Goal: Information Seeking & Learning: Learn about a topic

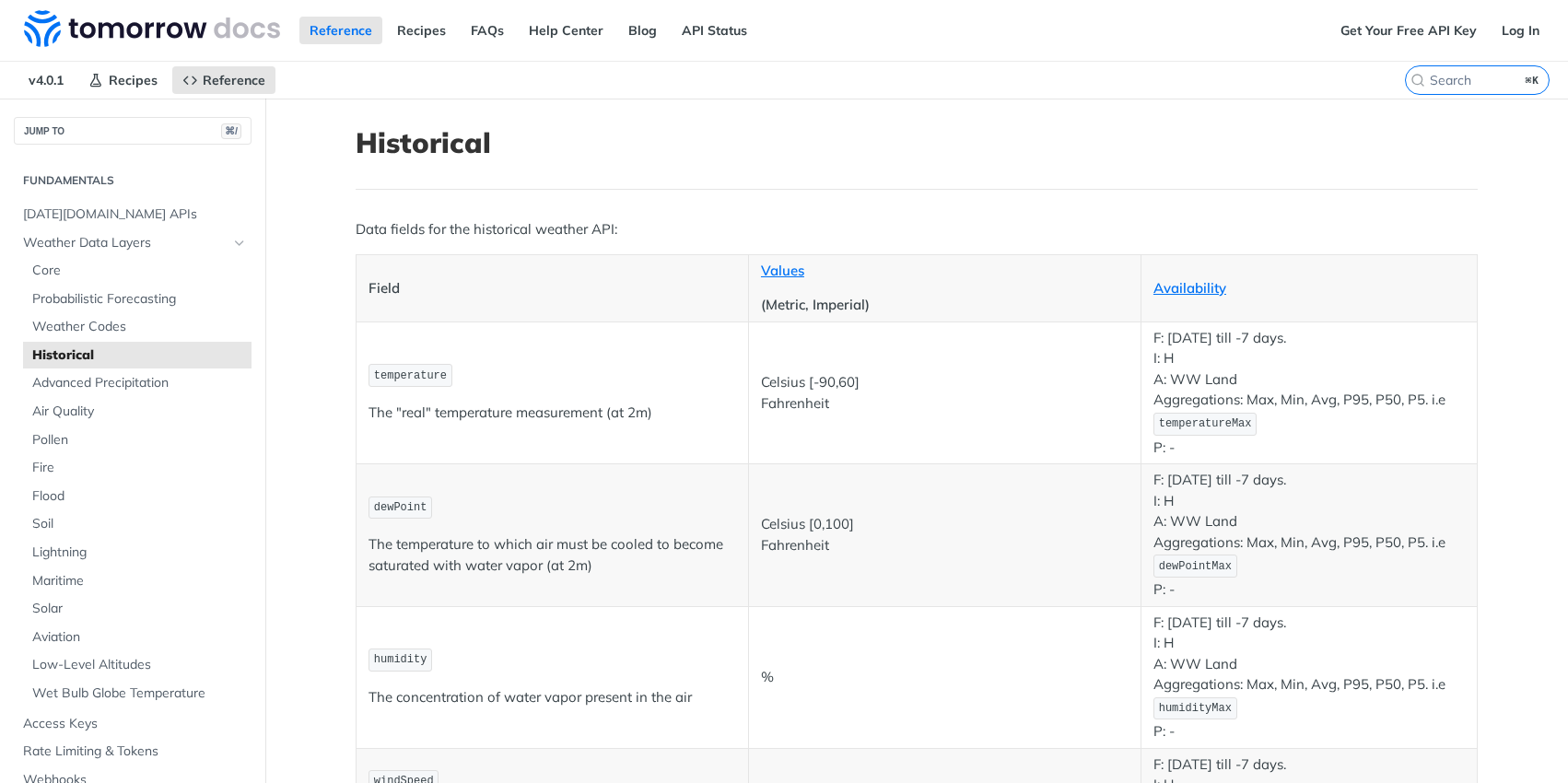
scroll to position [894, 0]
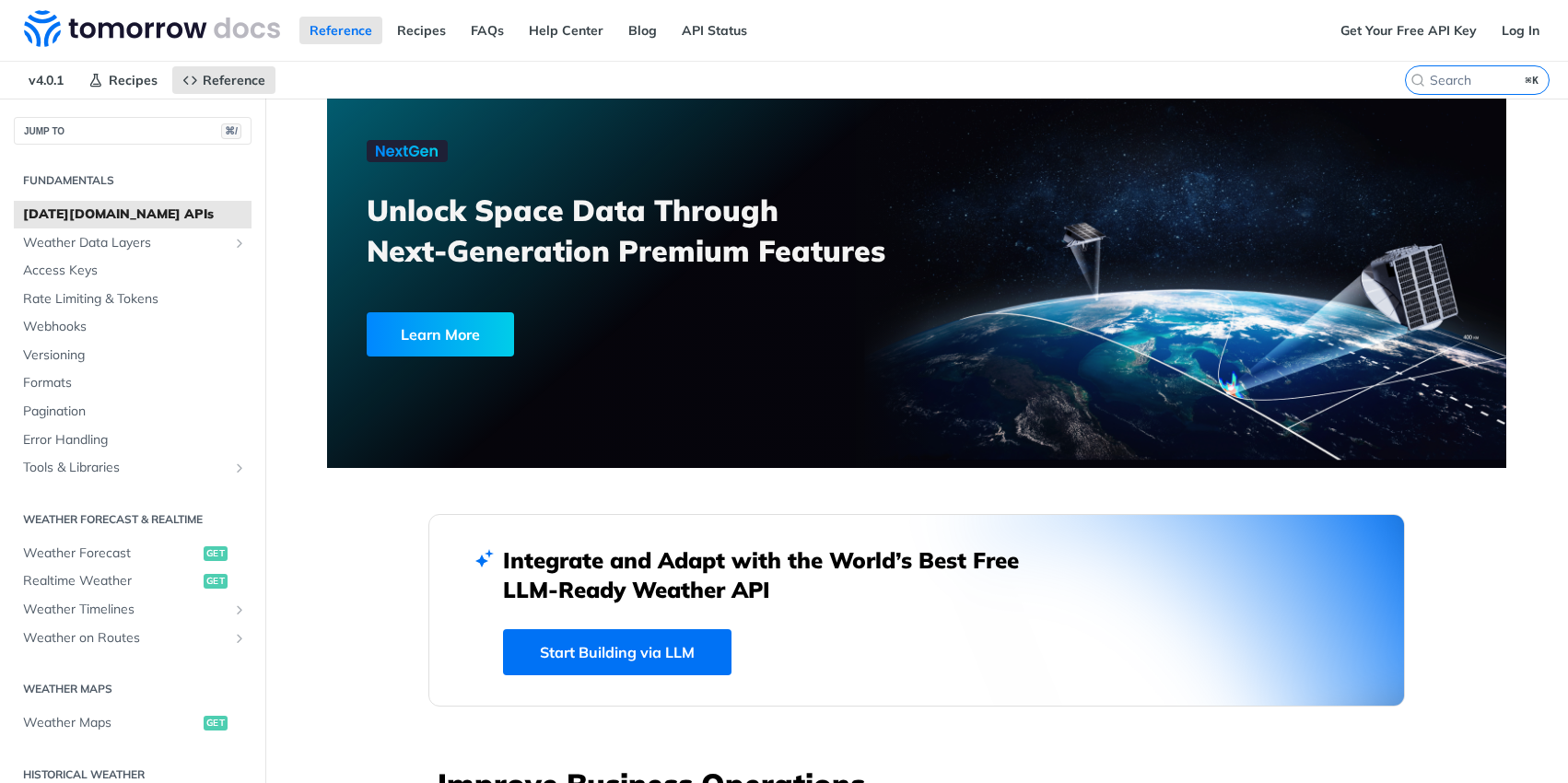
scroll to position [4, 0]
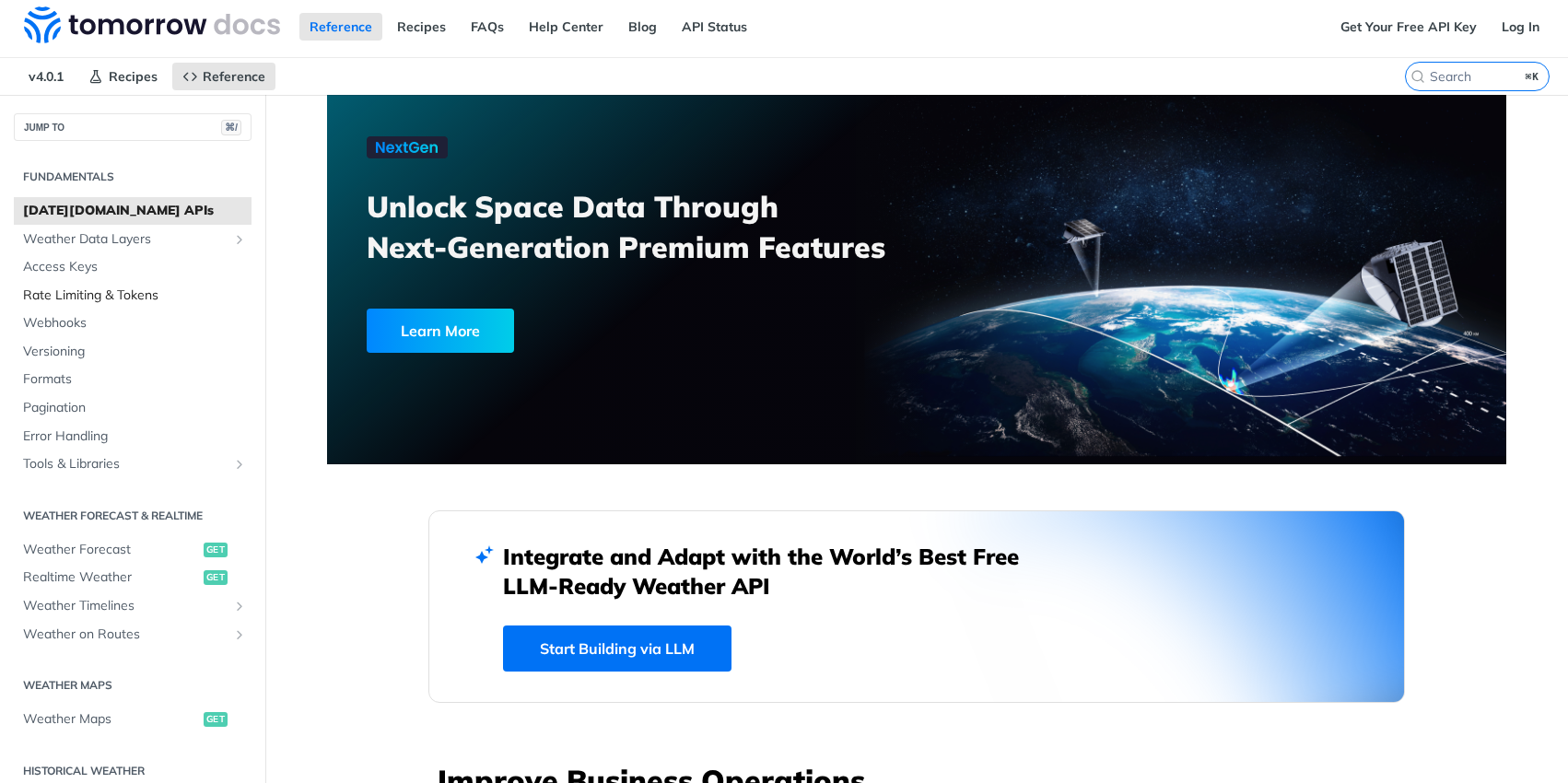
click at [90, 306] on link "Rate Limiting & Tokens" at bounding box center [133, 296] width 238 height 28
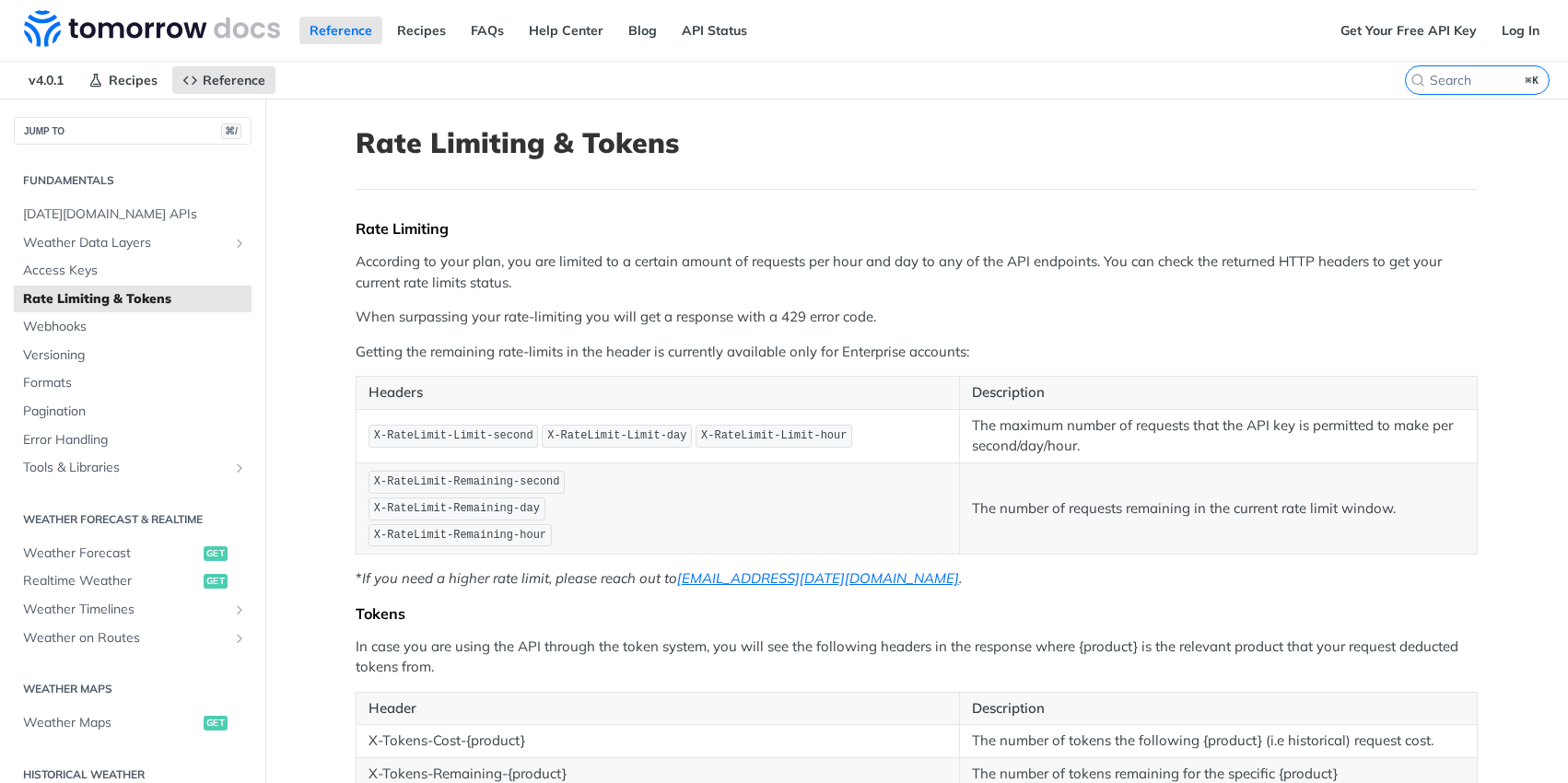
click at [1025, 179] on header "Rate Limiting & Tokens" at bounding box center [916, 158] width 1122 height 63
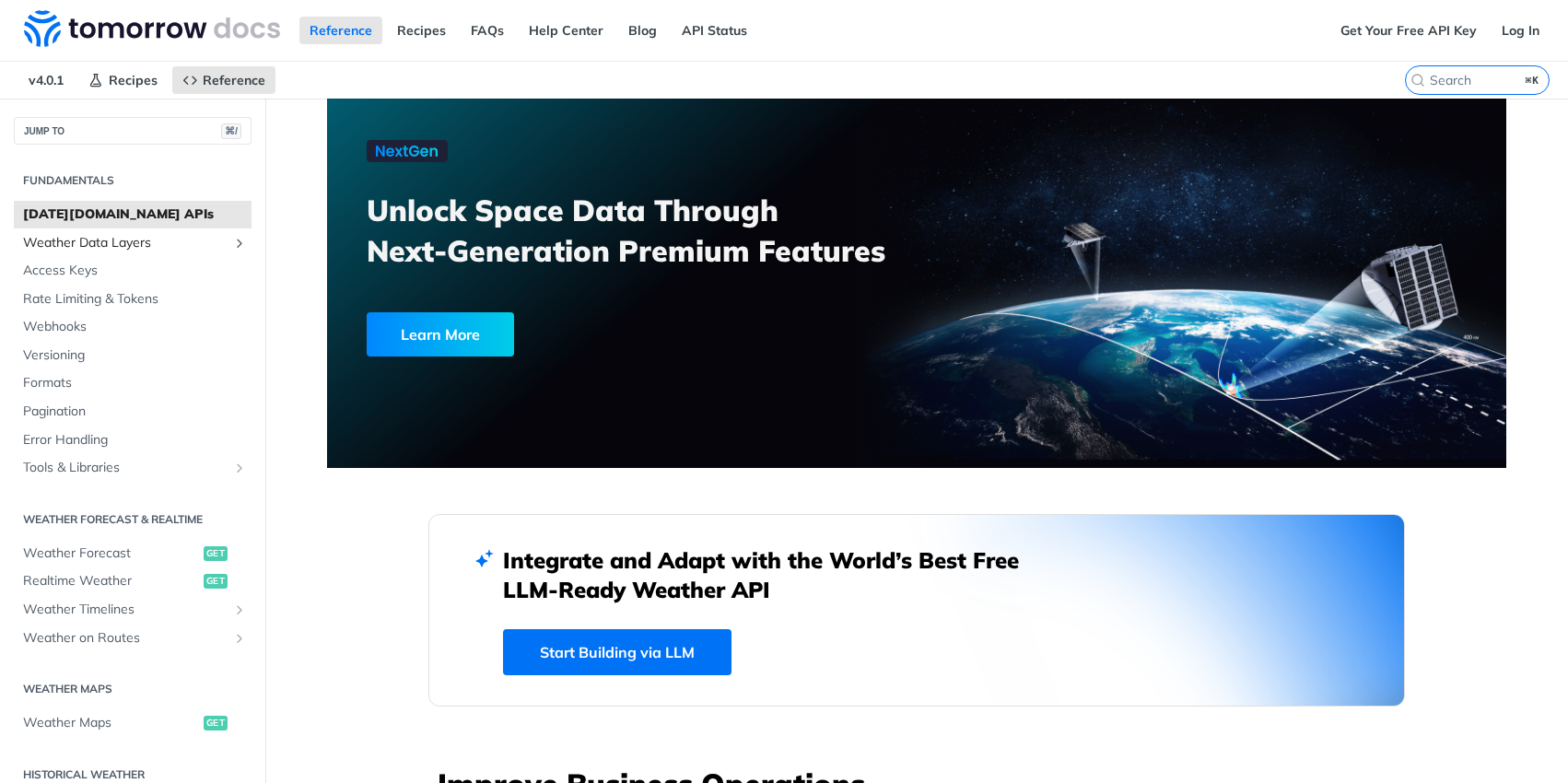
click at [98, 246] on span "Weather Data Layers" at bounding box center [125, 244] width 204 height 19
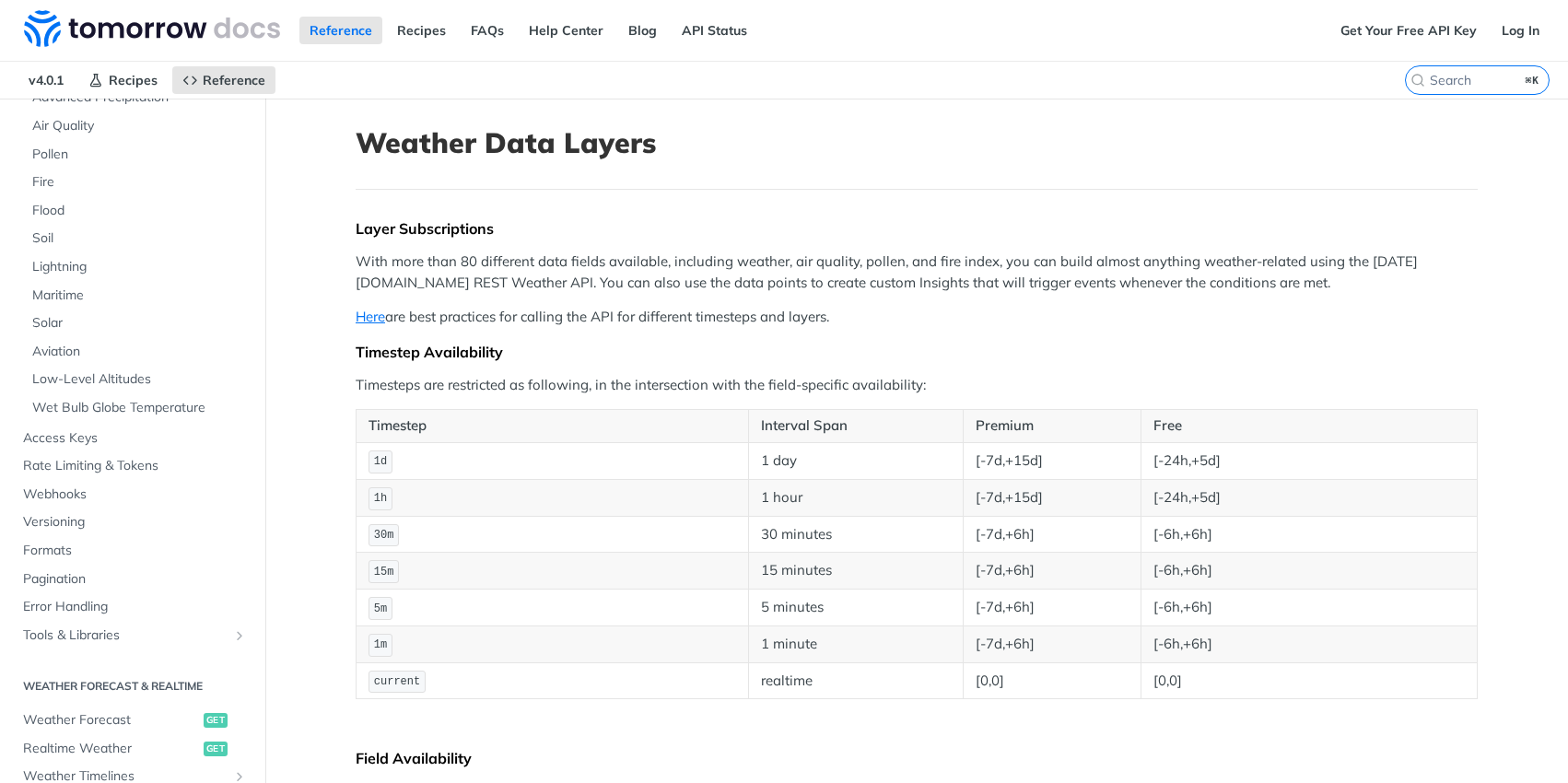
scroll to position [606, 0]
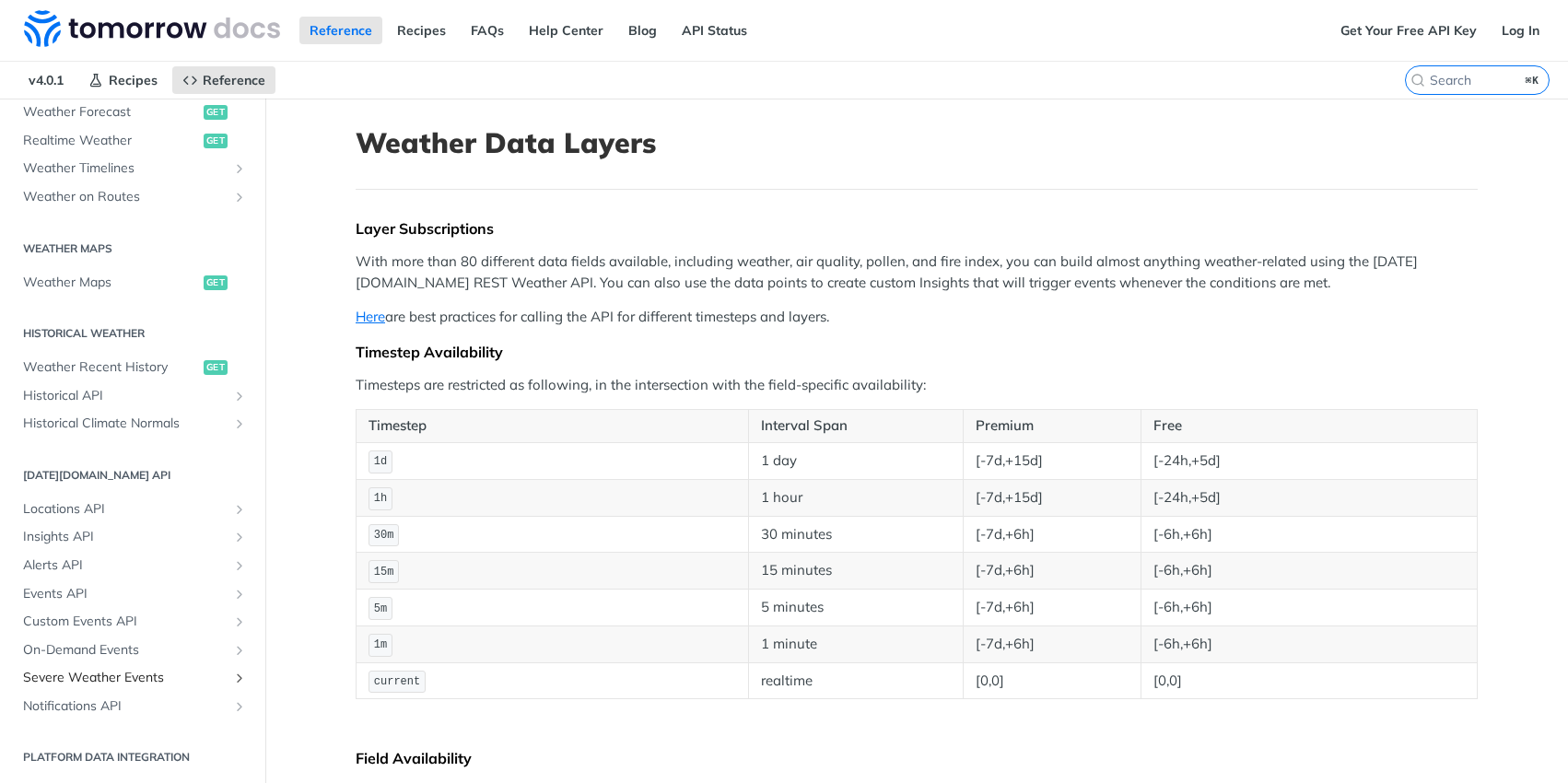
click at [122, 673] on span "Severe Weather Events" at bounding box center [125, 679] width 204 height 19
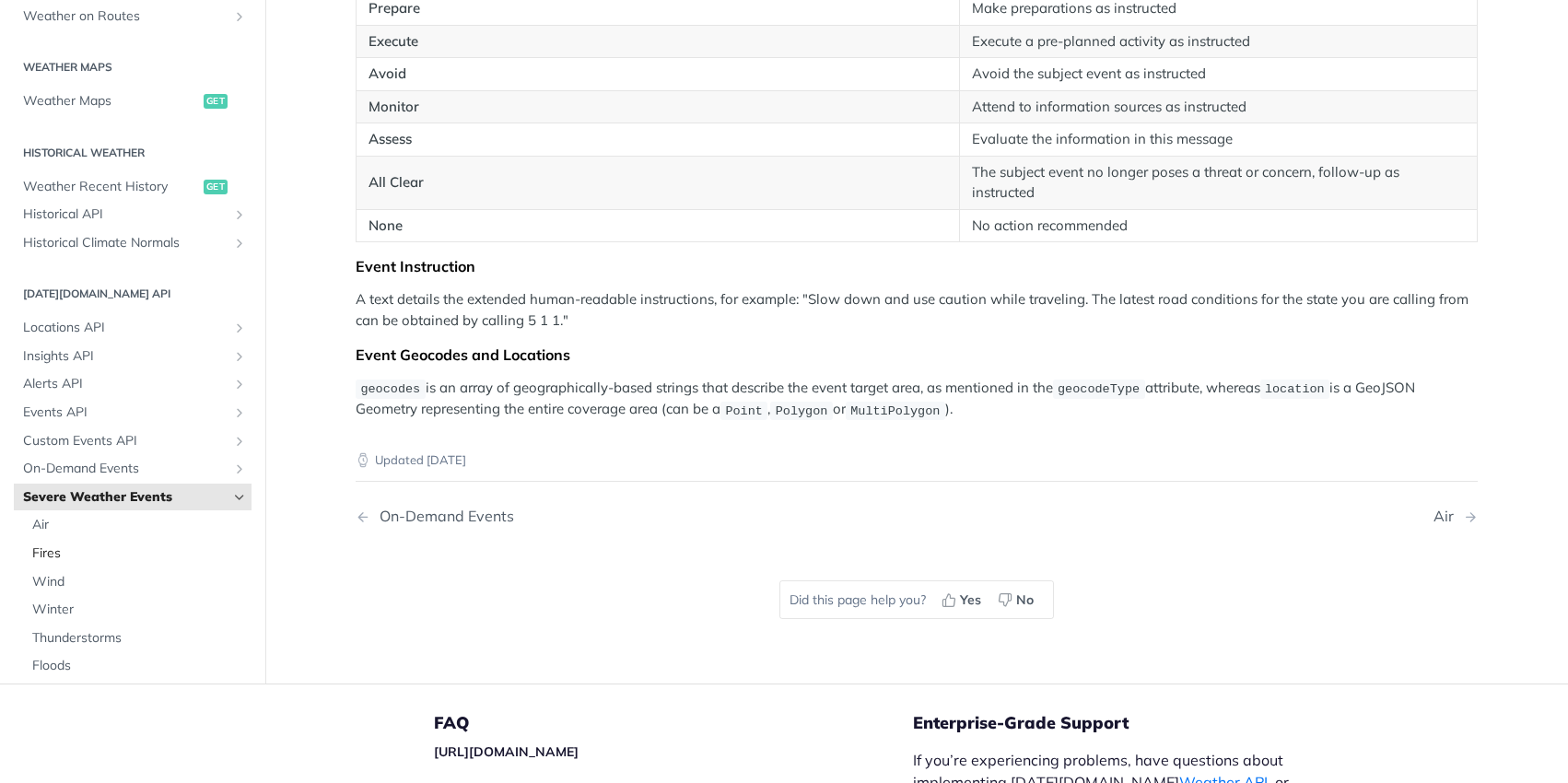
scroll to position [442, 0]
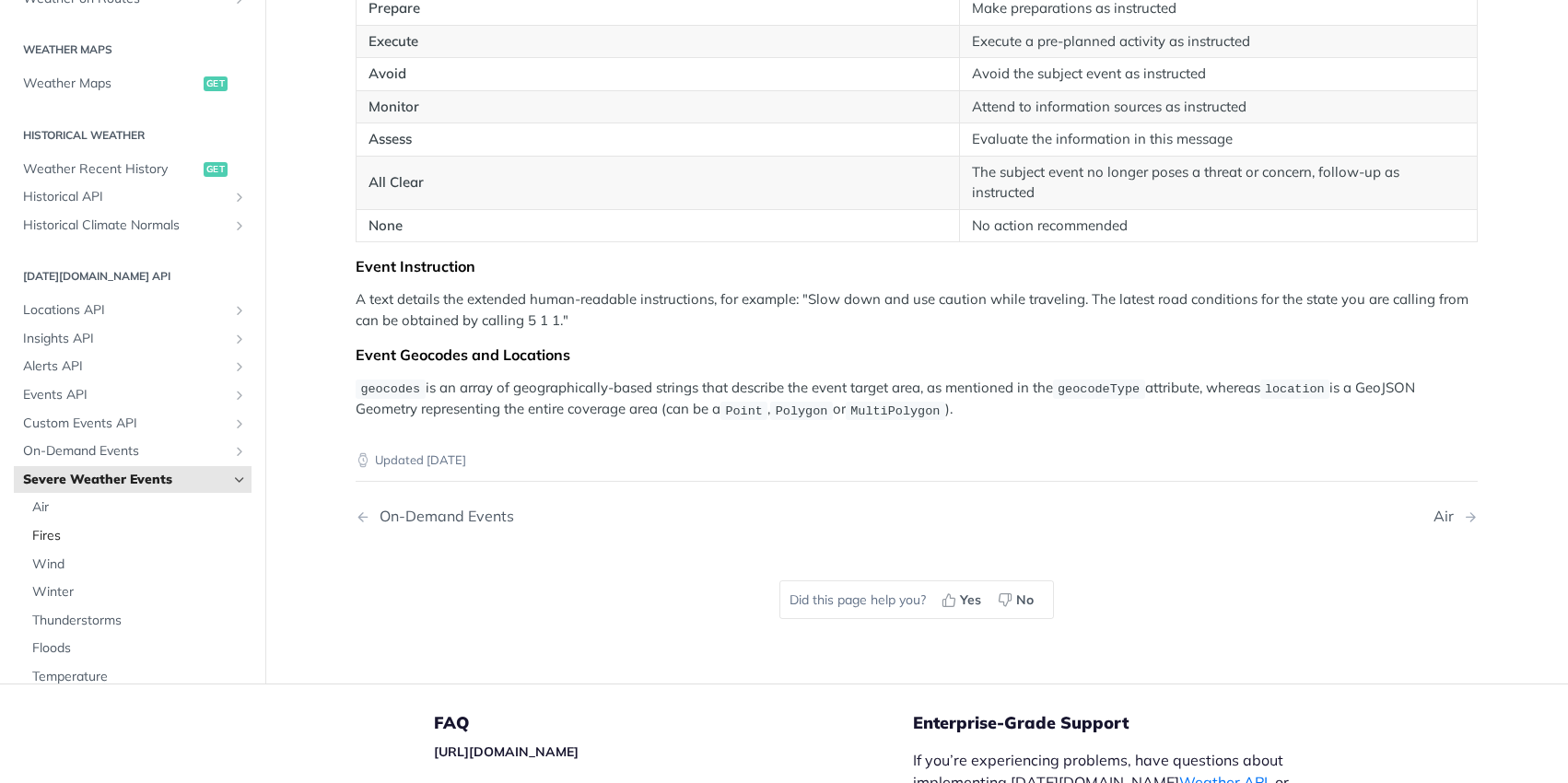
click at [97, 523] on link "Fires" at bounding box center [138, 537] width 229 height 28
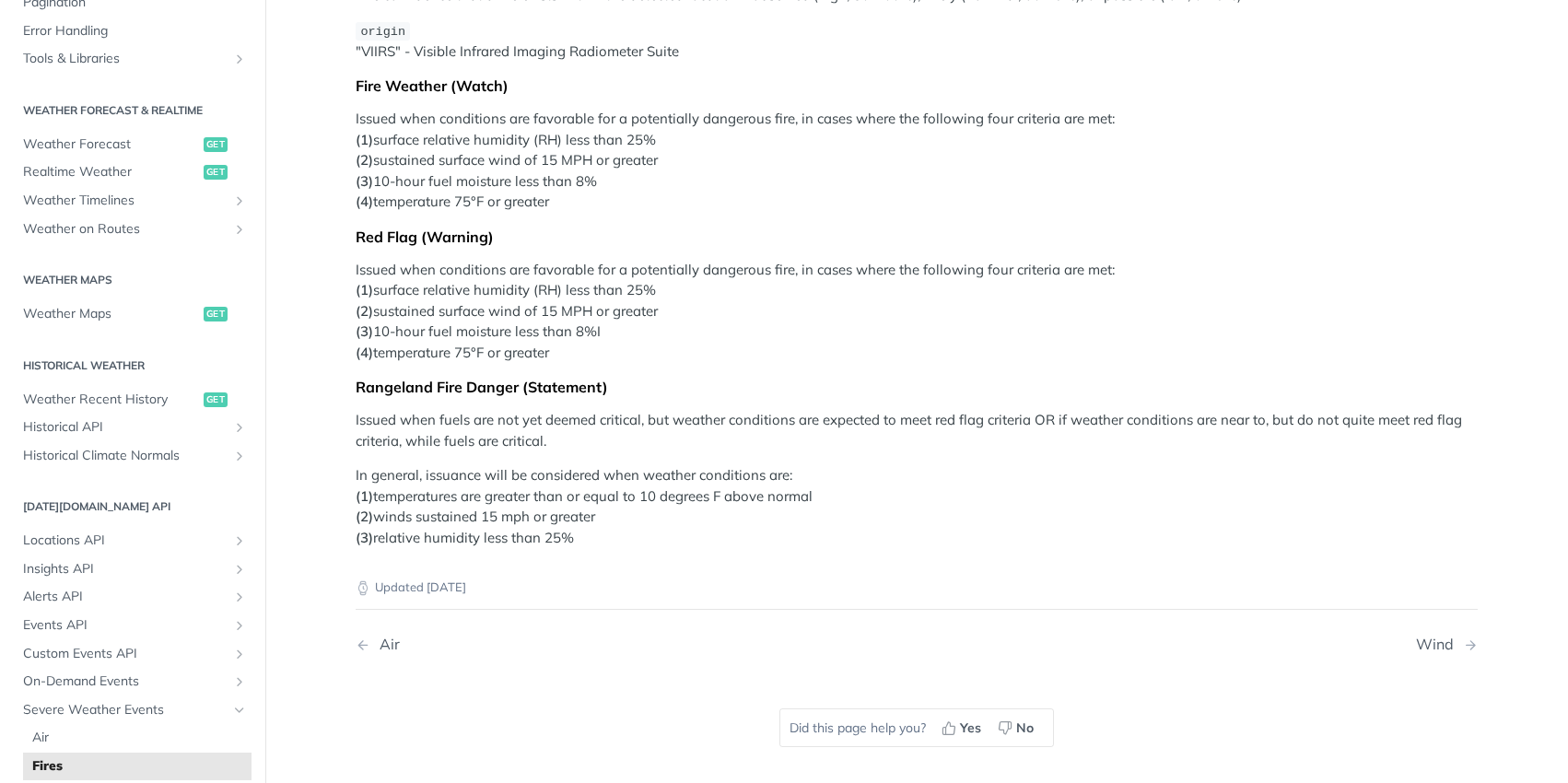
scroll to position [307, 0]
click at [120, 316] on span "Weather Maps" at bounding box center [111, 318] width 176 height 19
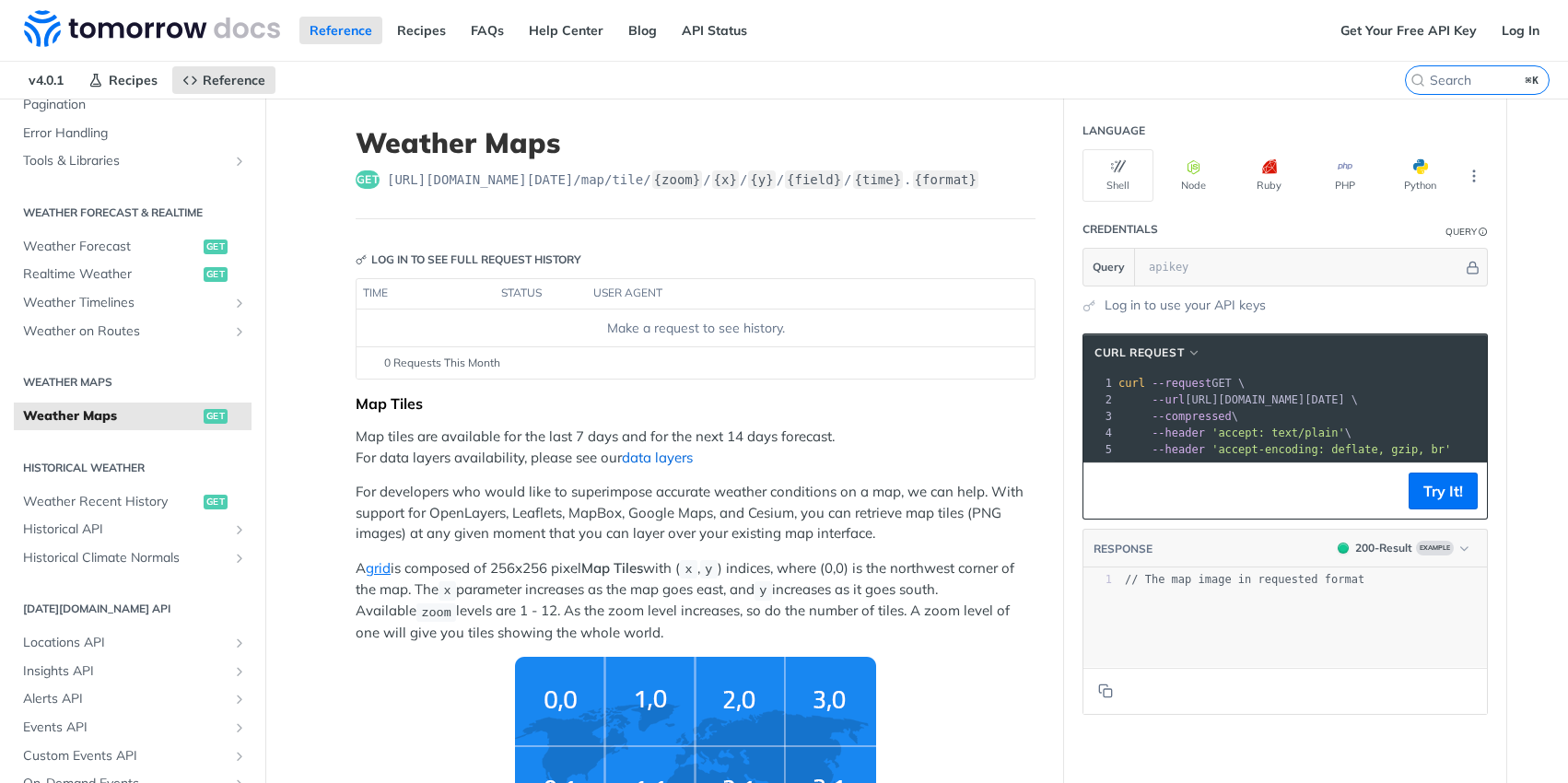
click at [643, 460] on link "data layers" at bounding box center [657, 458] width 71 height 18
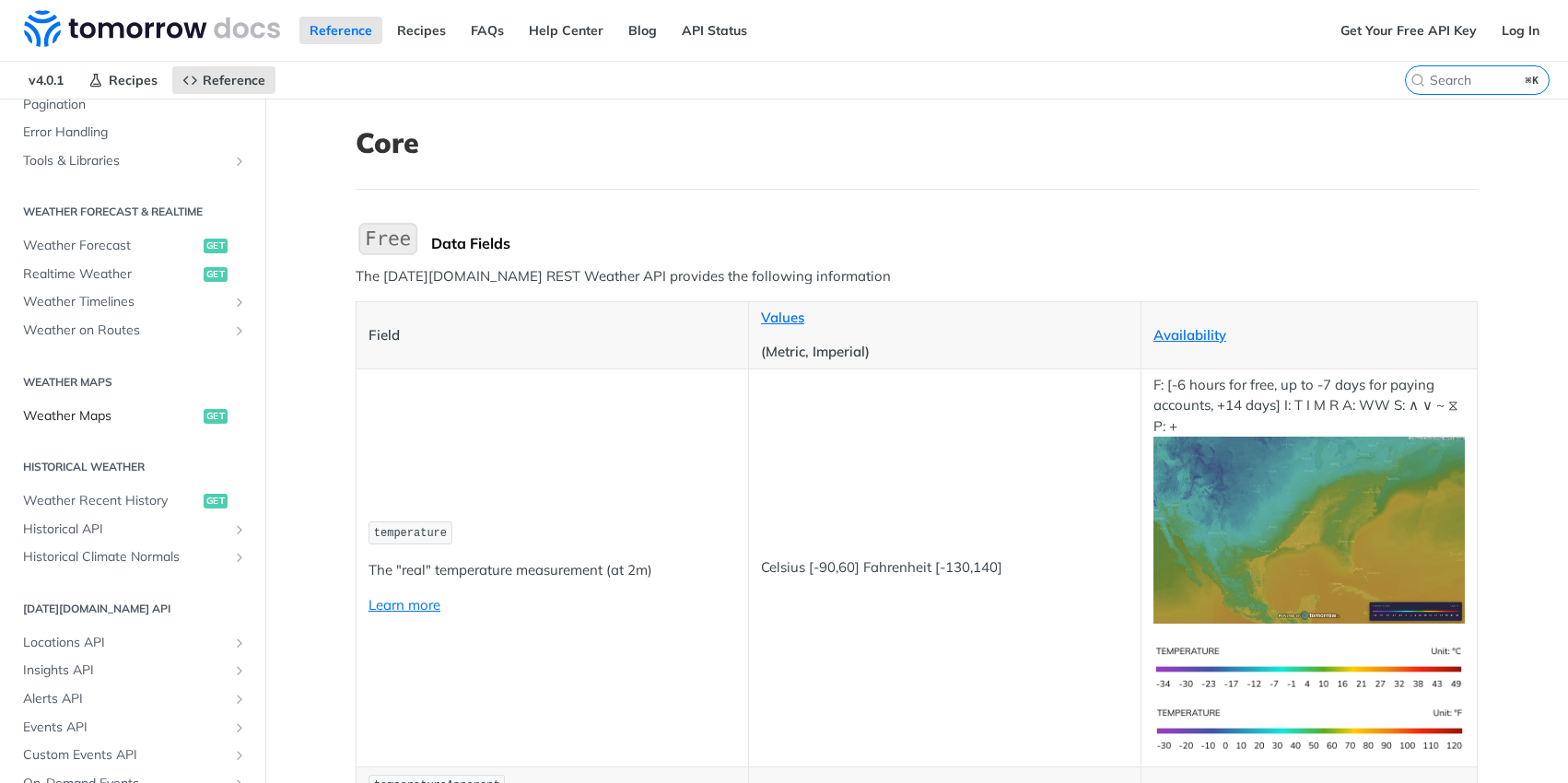
click at [107, 426] on link "Weather Maps get" at bounding box center [133, 417] width 238 height 28
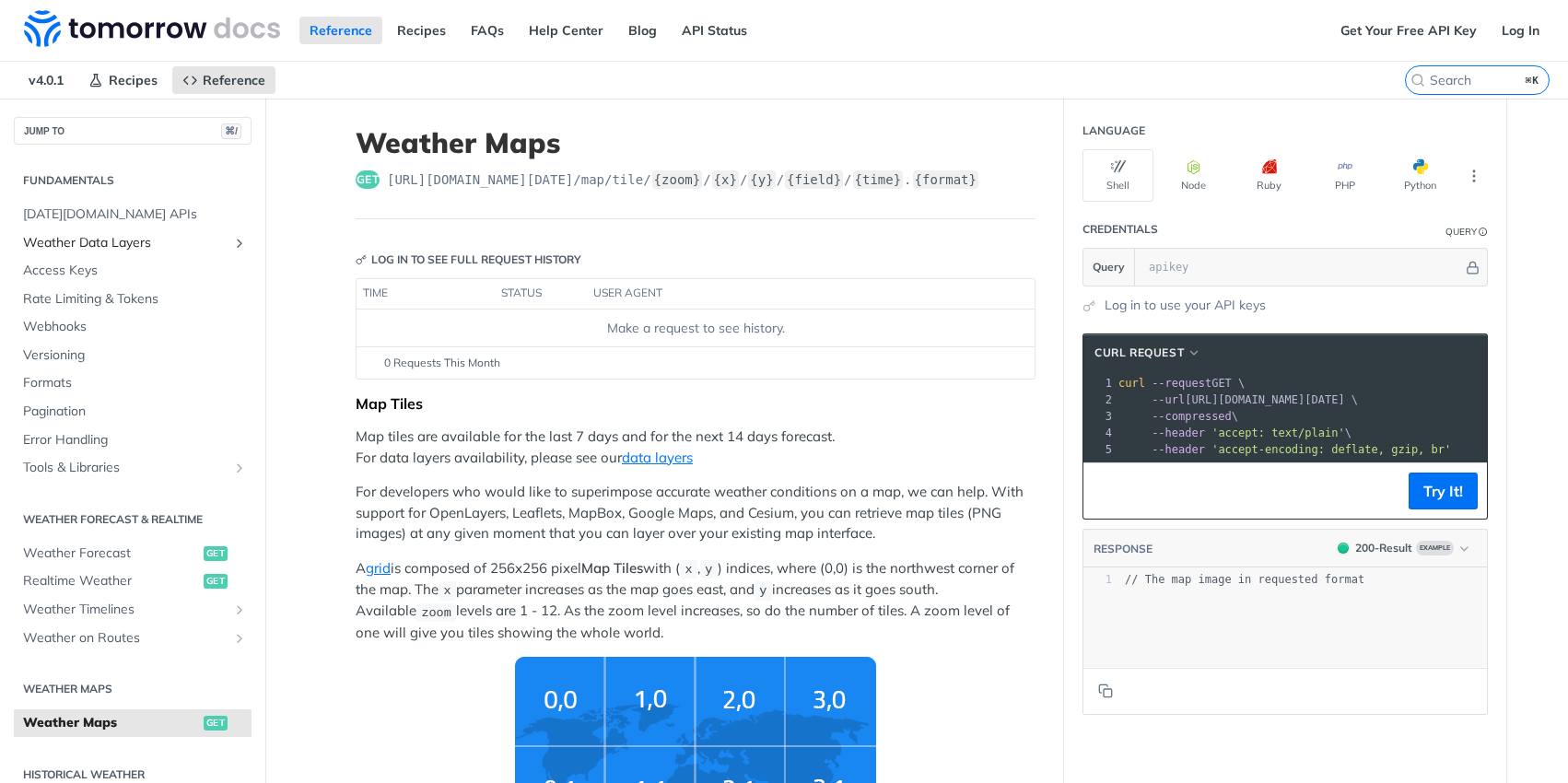
click at [132, 247] on span "Weather Data Layers" at bounding box center [125, 244] width 204 height 19
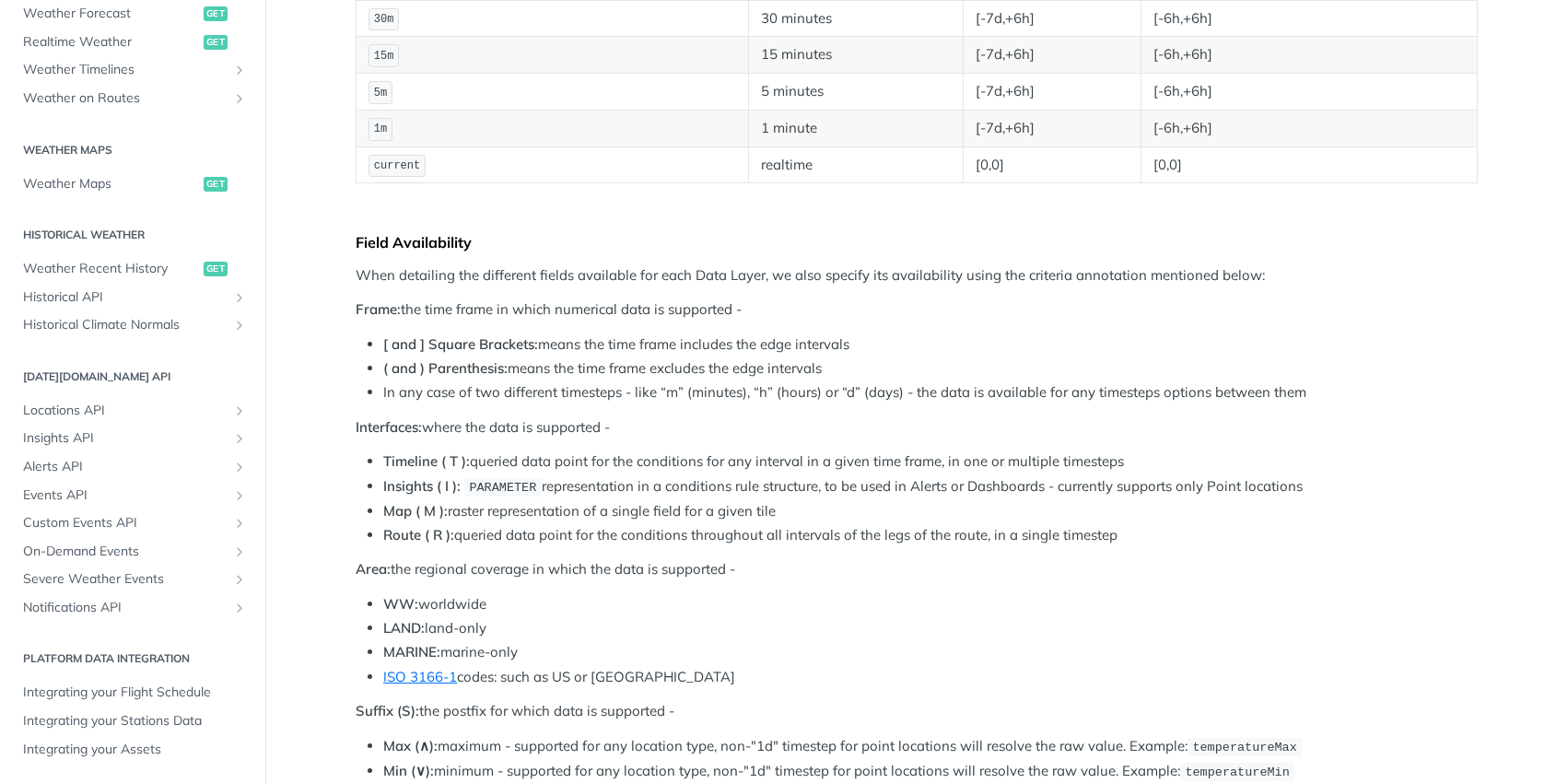
scroll to position [642, 0]
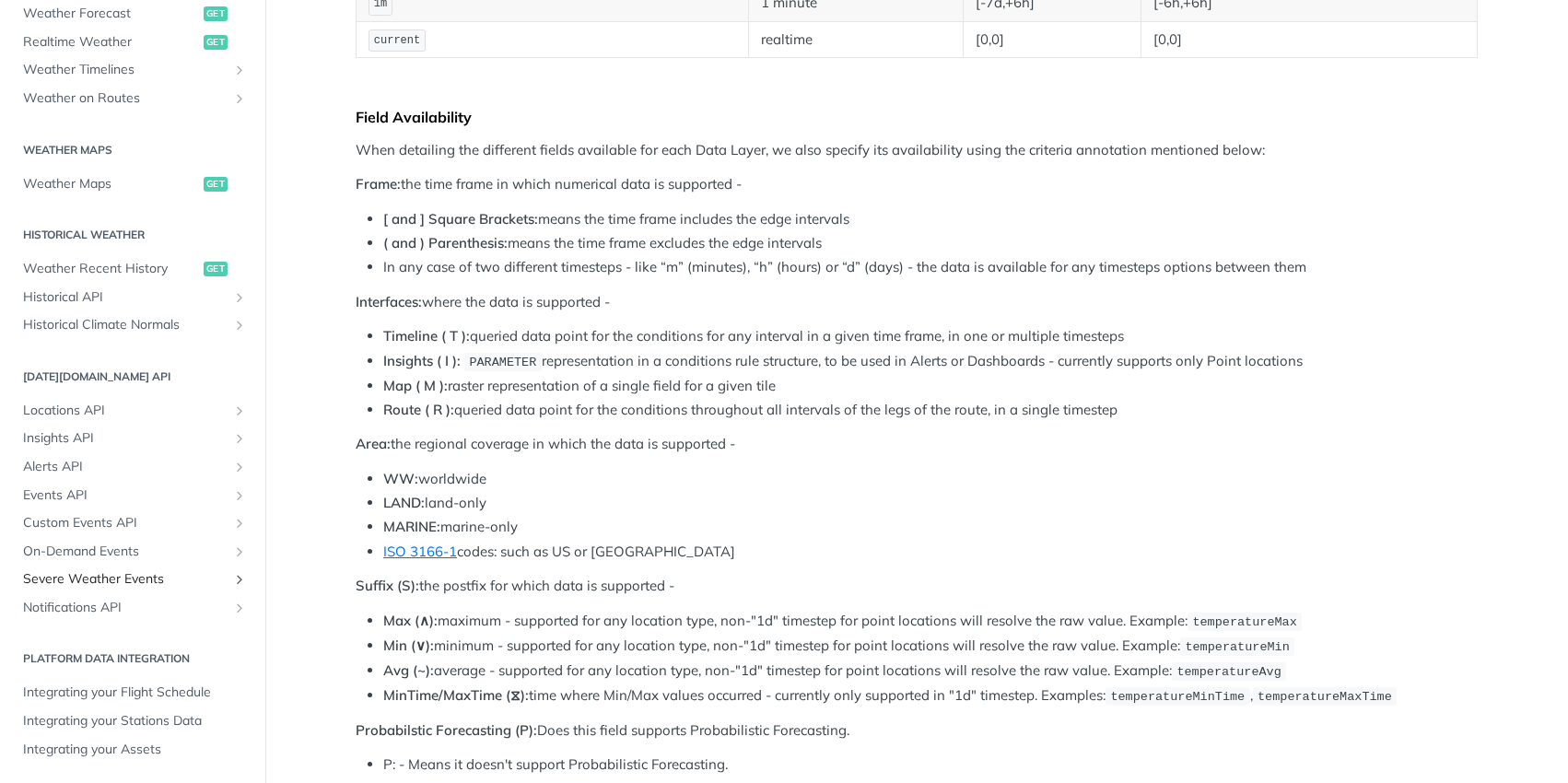
click at [145, 569] on link "Severe Weather Events" at bounding box center [133, 580] width 238 height 28
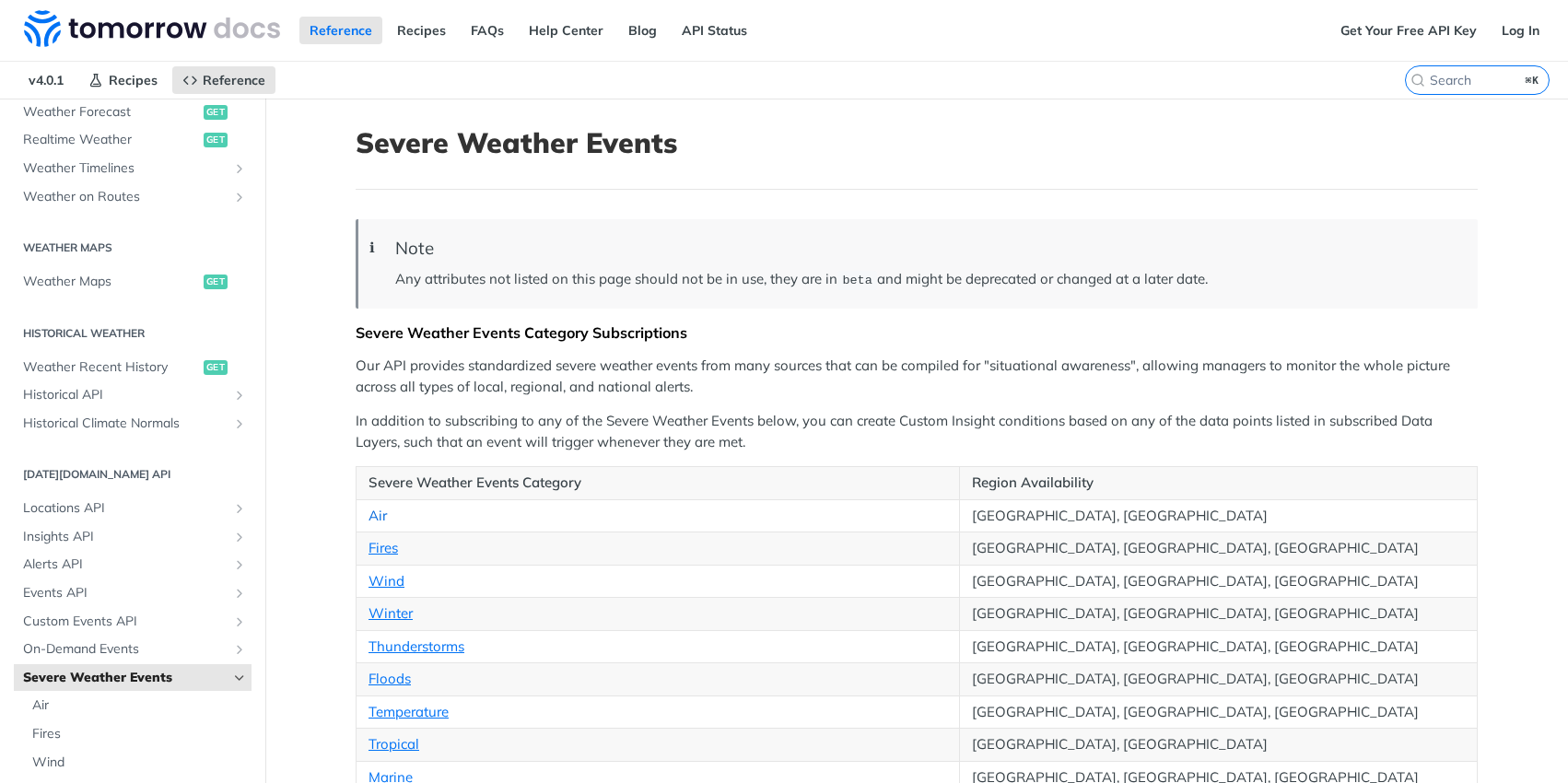
click at [368, 510] on link "Air" at bounding box center [377, 515] width 19 height 18
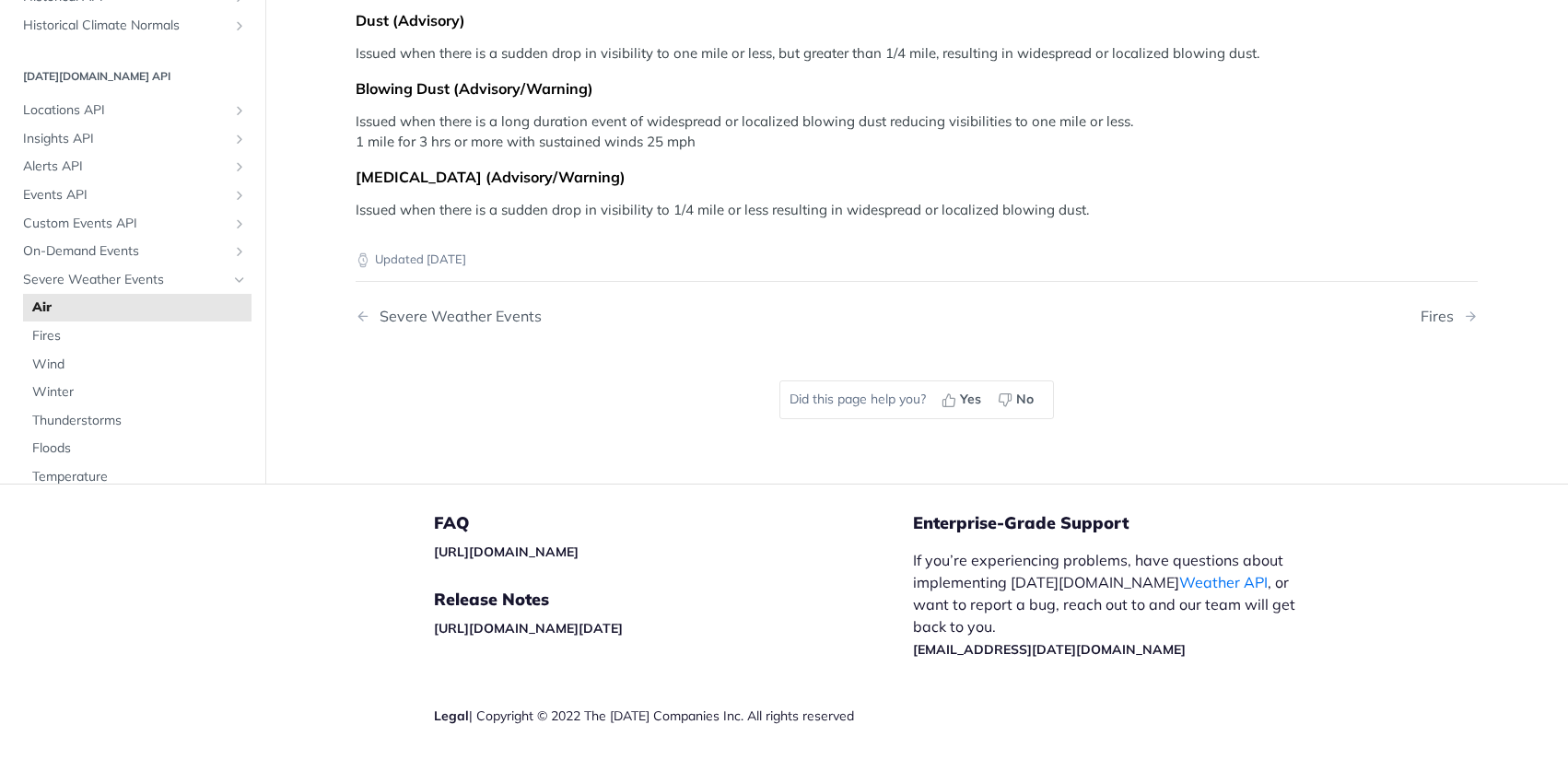
scroll to position [474, 0]
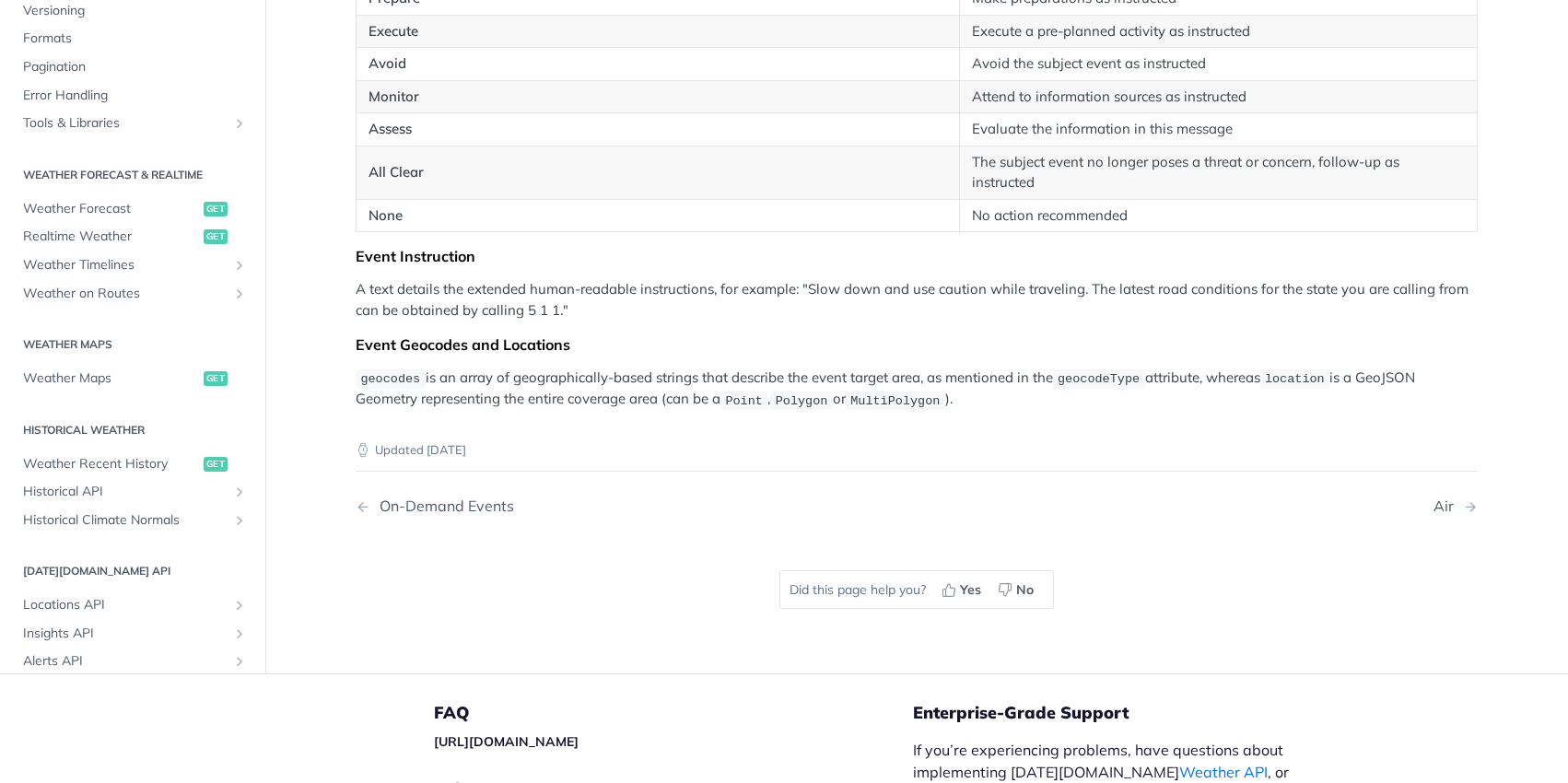
scroll to position [63, 0]
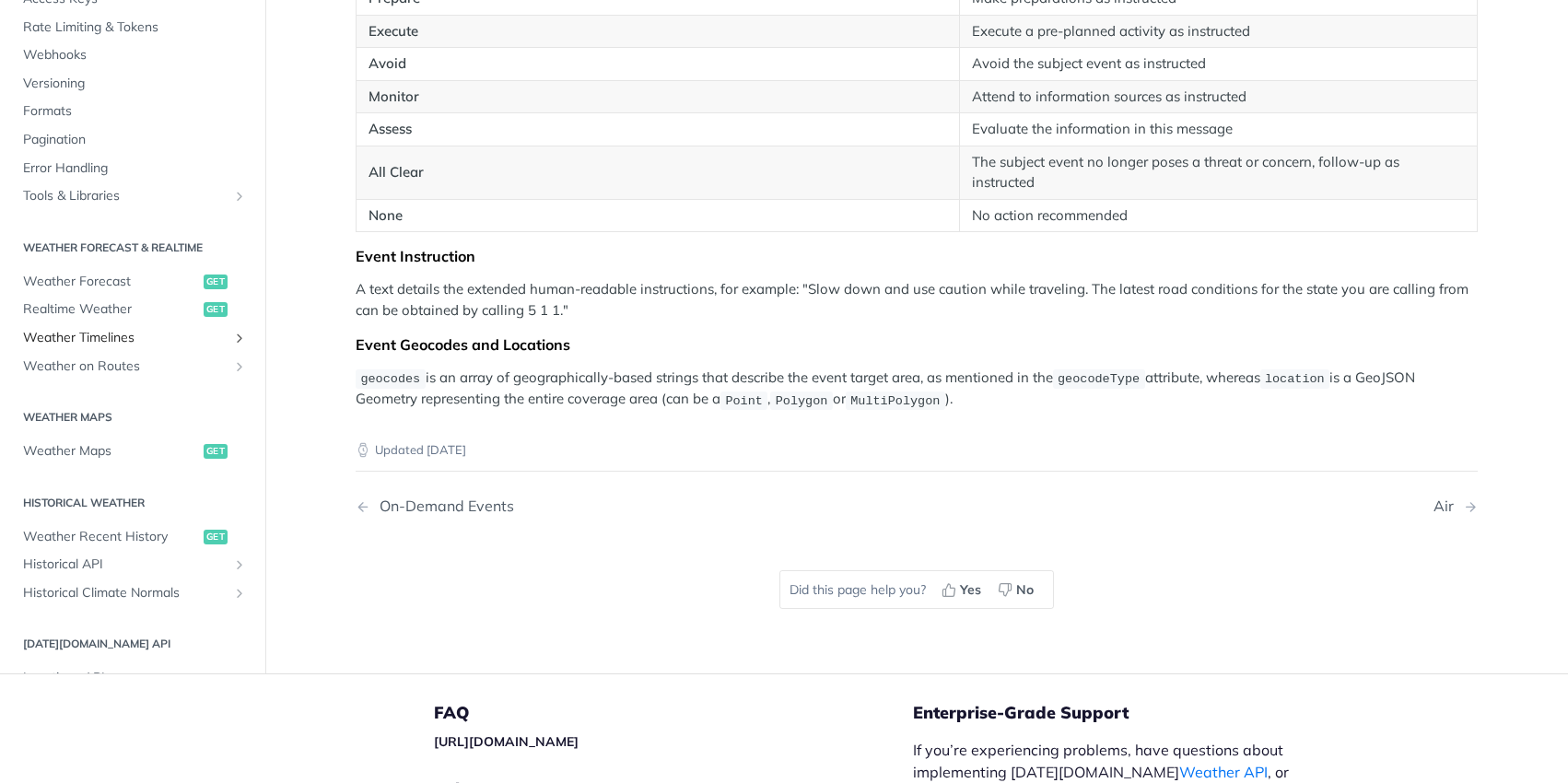
click at [113, 329] on span "Weather Timelines" at bounding box center [125, 338] width 204 height 19
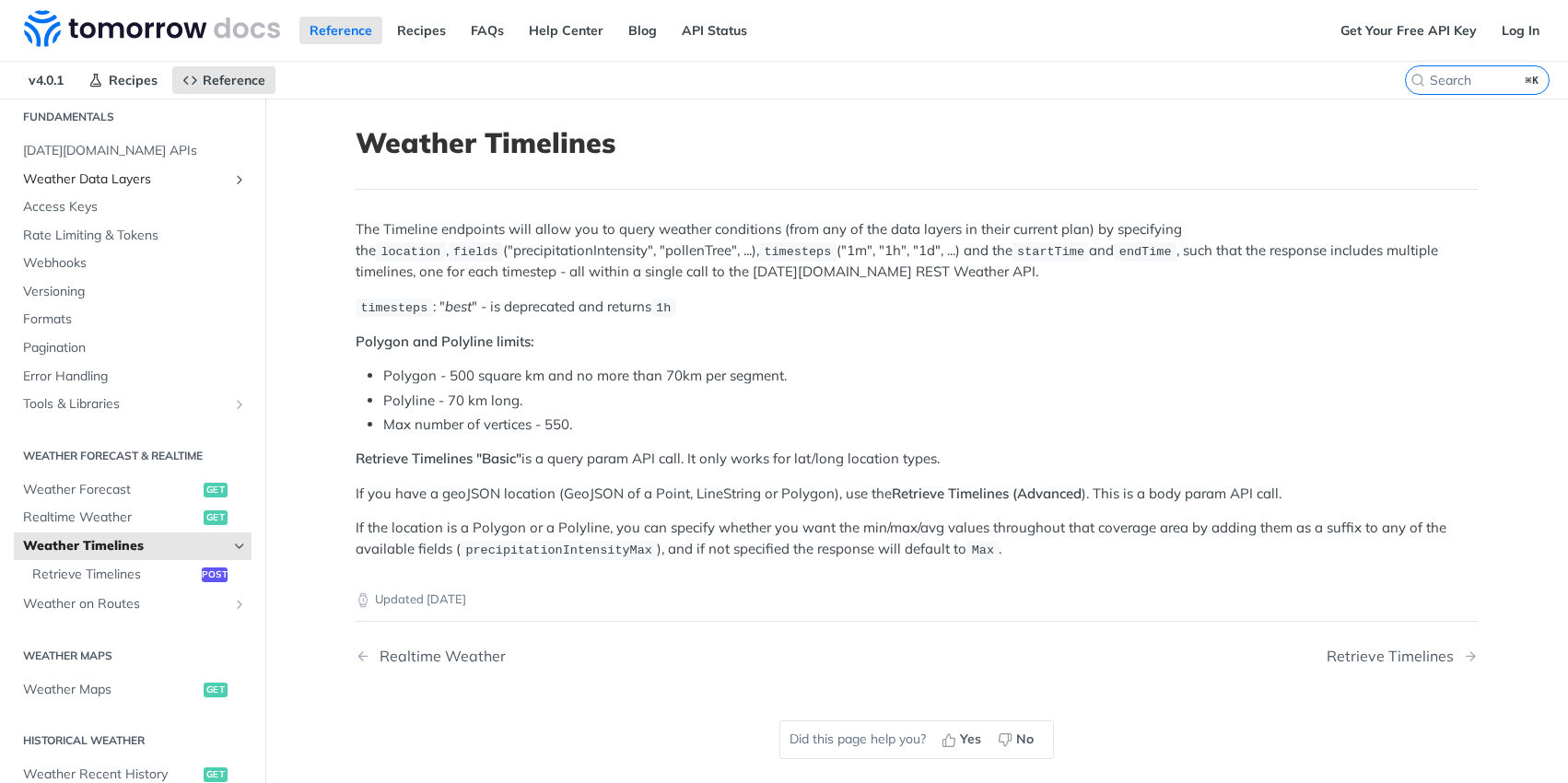
click at [106, 174] on span "Weather Data Layers" at bounding box center [125, 179] width 204 height 19
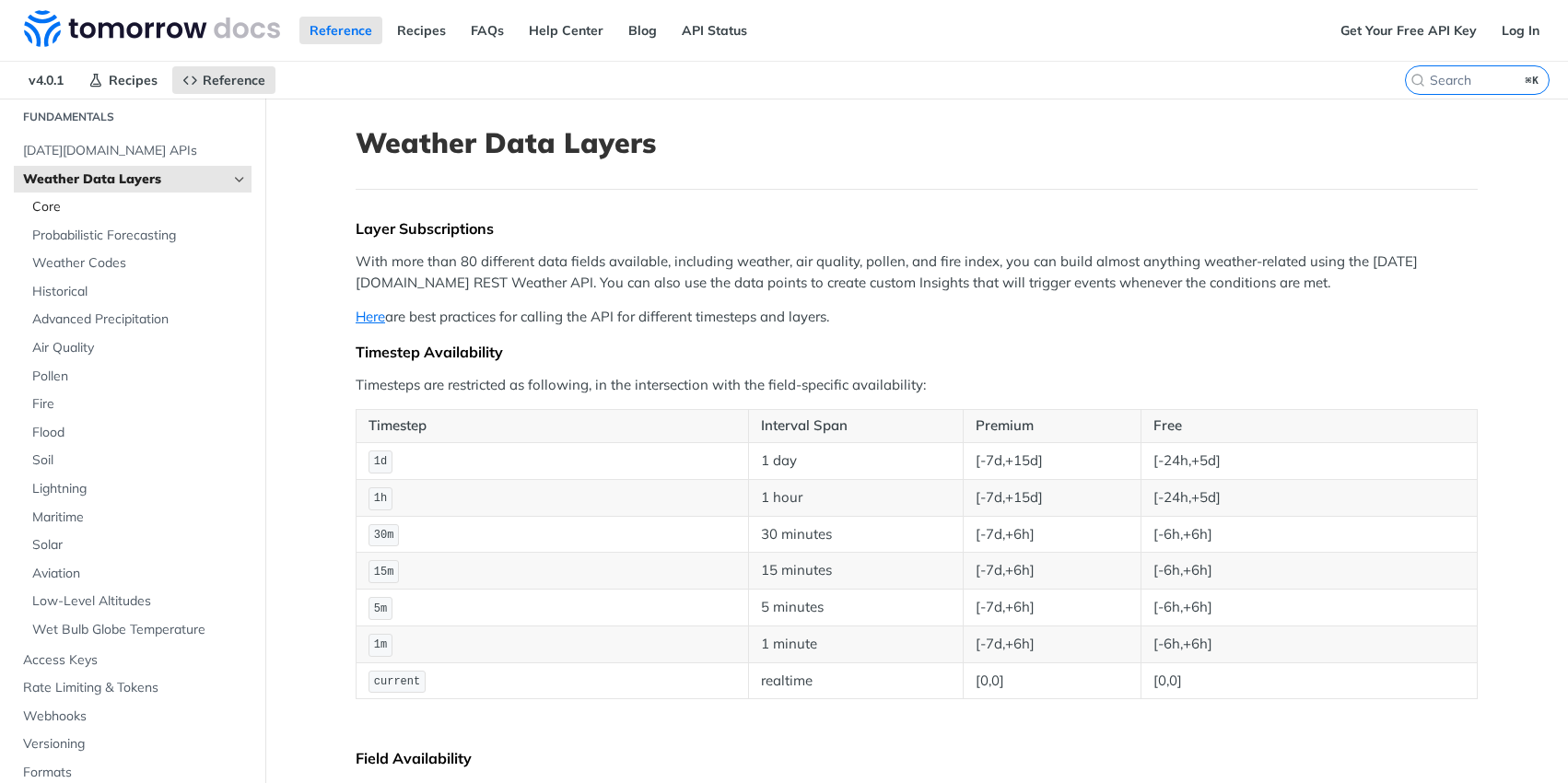
click at [100, 214] on span "Core" at bounding box center [139, 207] width 215 height 19
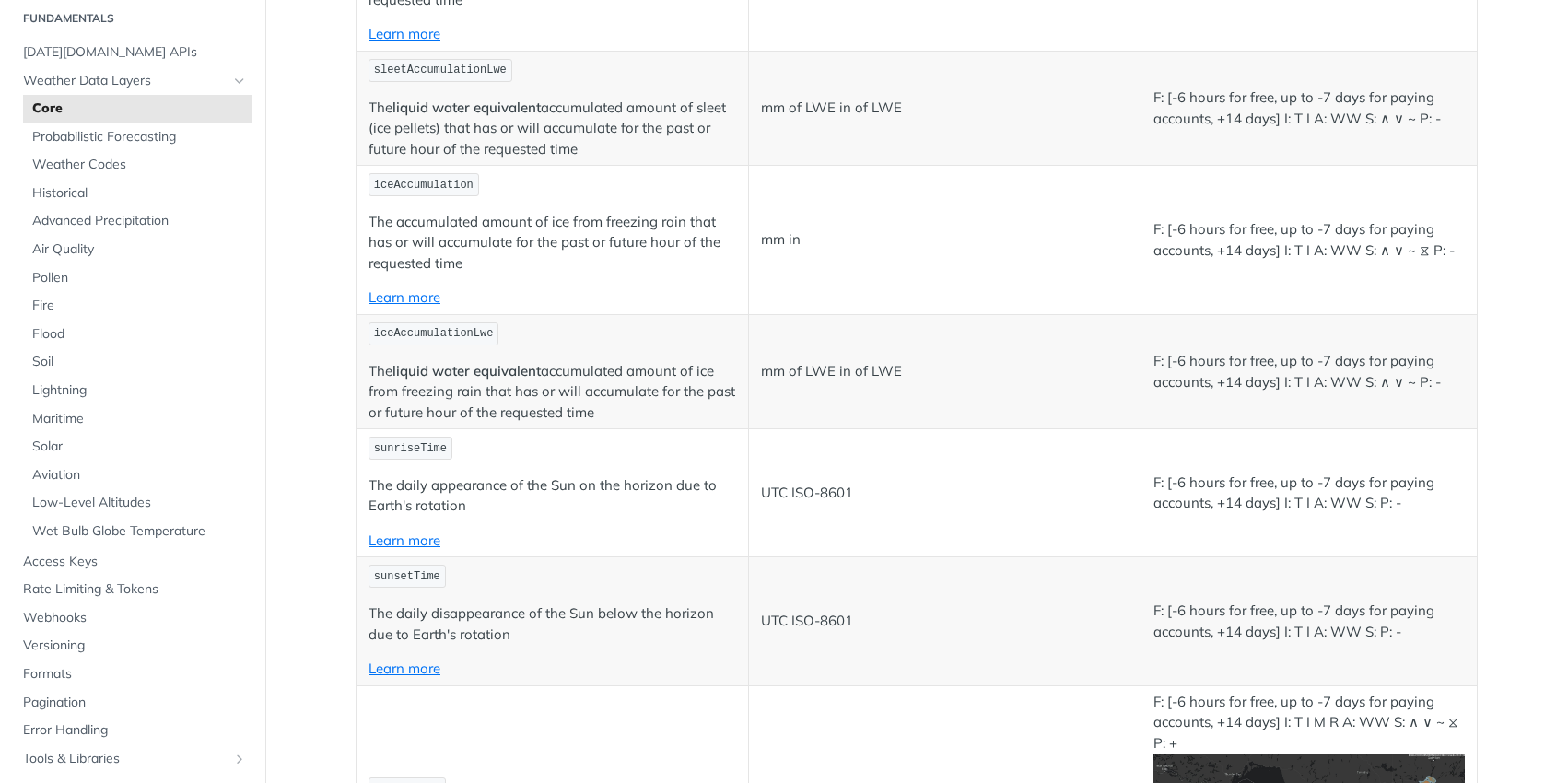
scroll to position [4551, 0]
